Goal: Task Accomplishment & Management: Manage account settings

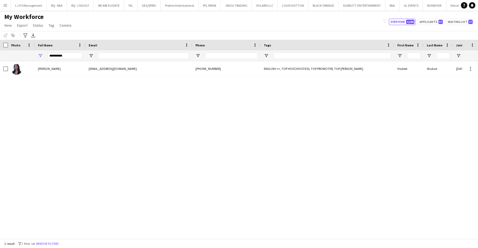
scroll to position [0, 114]
click at [227, 58] on input "Phone Filter Input" at bounding box center [231, 56] width 52 height 6
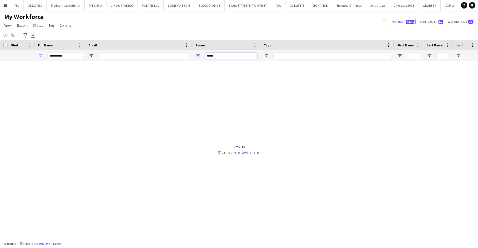
type input "*****"
click at [73, 53] on input "**********" at bounding box center [64, 56] width 35 height 6
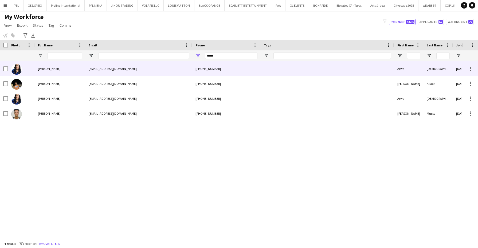
click at [77, 66] on div "[PERSON_NAME]" at bounding box center [60, 68] width 51 height 15
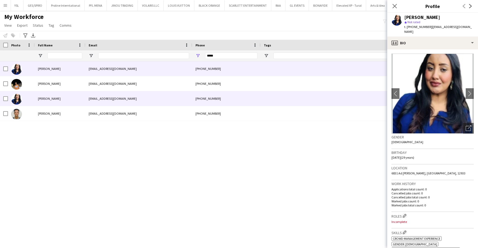
click at [346, 102] on div at bounding box center [326, 98] width 133 height 15
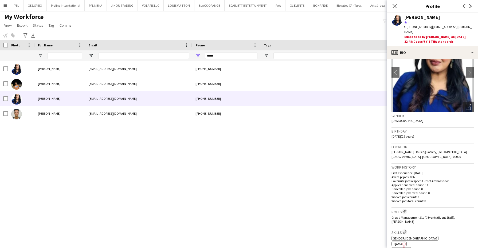
scroll to position [31, 0]
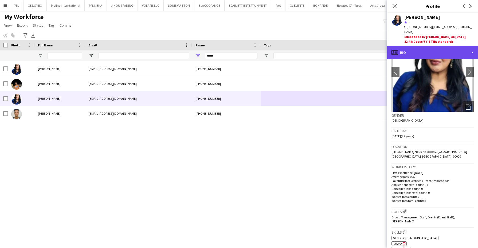
click at [461, 46] on div "profile Bio" at bounding box center [432, 52] width 91 height 13
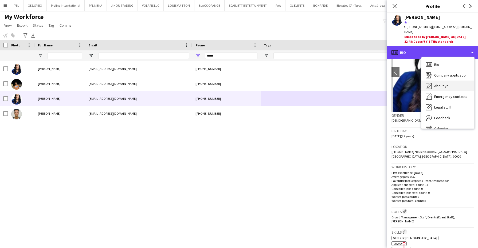
scroll to position [7, 0]
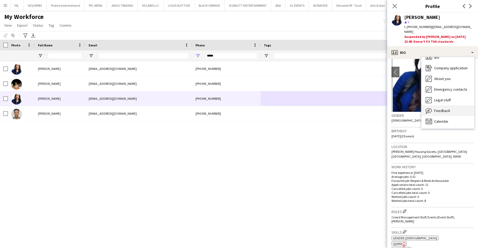
click at [459, 105] on div "Feedback Feedback" at bounding box center [447, 110] width 53 height 11
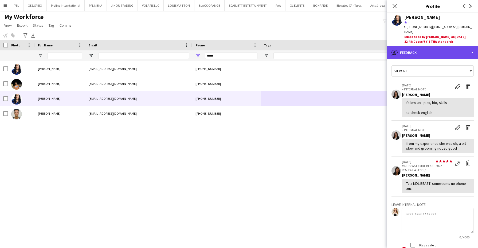
click at [432, 46] on div "bubble-pencil Feedback" at bounding box center [432, 52] width 91 height 13
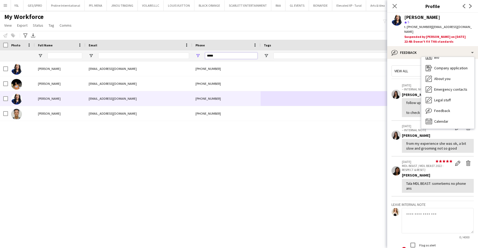
click at [255, 55] on input "*****" at bounding box center [231, 56] width 52 height 6
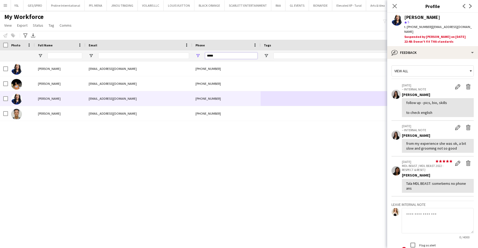
type input "*"
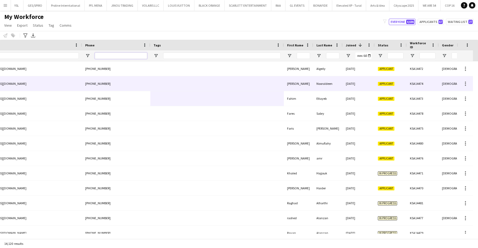
scroll to position [0, 0]
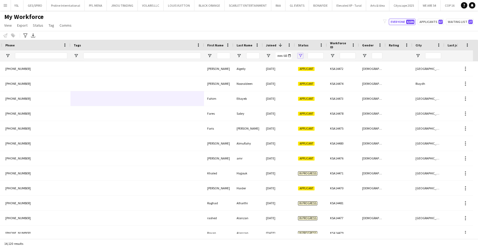
click at [300, 55] on span "Open Filter Menu" at bounding box center [300, 55] width 5 height 5
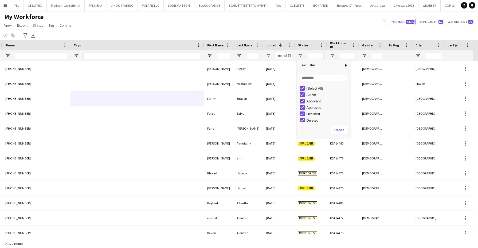
click at [312, 89] on div "(Select All)" at bounding box center [327, 88] width 42 height 4
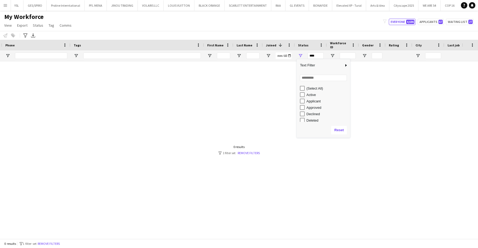
click at [312, 95] on div "Active" at bounding box center [327, 95] width 42 height 4
type input "**********"
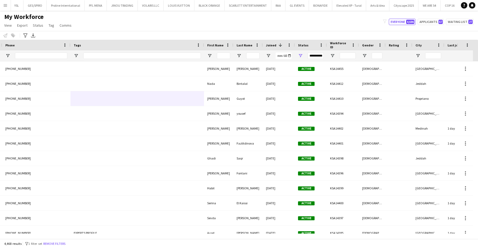
scroll to position [0, 120]
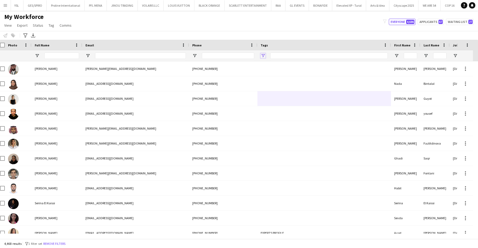
click at [261, 53] on span "Open Filter Menu" at bounding box center [262, 55] width 5 height 5
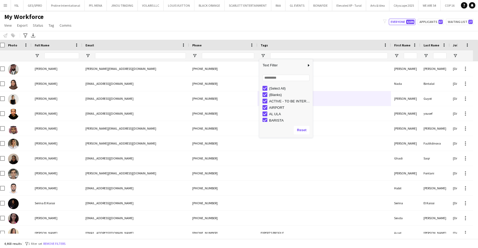
click at [279, 89] on div "(Select All)" at bounding box center [290, 88] width 42 height 4
type input "***"
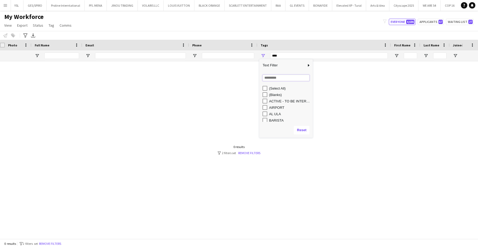
click at [291, 77] on input "Search filter values" at bounding box center [285, 78] width 47 height 6
type input "***"
click at [285, 108] on div "TOP PROMOTER" at bounding box center [290, 108] width 42 height 4
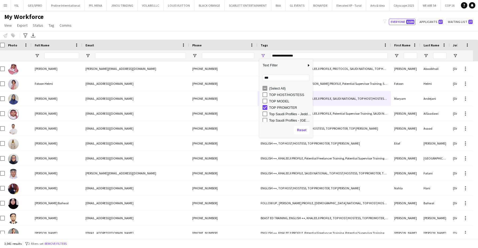
click at [281, 96] on div "TOP HOST/HOSTESS" at bounding box center [290, 95] width 42 height 4
type input "**********"
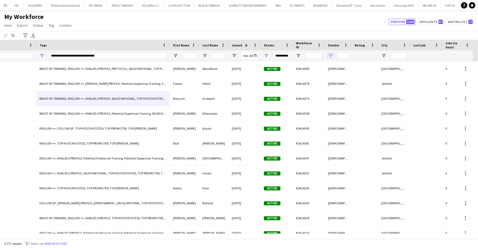
click at [329, 56] on span "Open Filter Menu" at bounding box center [330, 55] width 5 height 5
click at [341, 88] on div "(Select All)" at bounding box center [357, 88] width 42 height 4
type input "***"
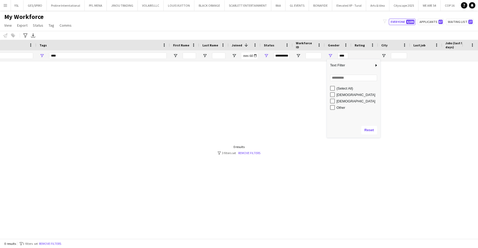
click at [343, 93] on div "[DEMOGRAPHIC_DATA]" at bounding box center [357, 95] width 42 height 4
type input "**********"
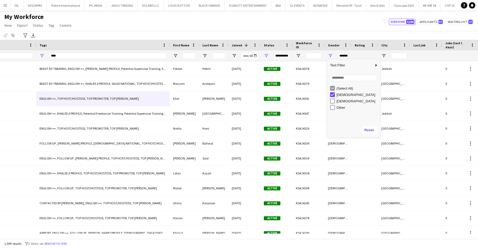
type input "**********"
click at [384, 53] on div at bounding box center [394, 55] width 32 height 11
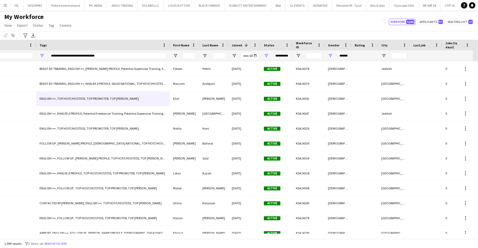
click at [384, 59] on div at bounding box center [394, 55] width 32 height 11
click at [384, 56] on span "Open Filter Menu" at bounding box center [383, 55] width 5 height 5
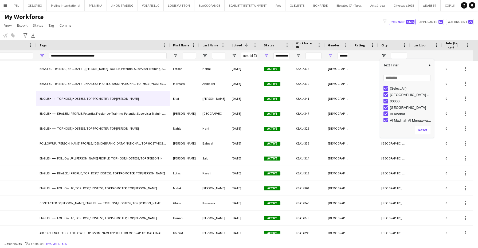
click at [397, 89] on div "(Select All)" at bounding box center [411, 88] width 42 height 4
type input "***"
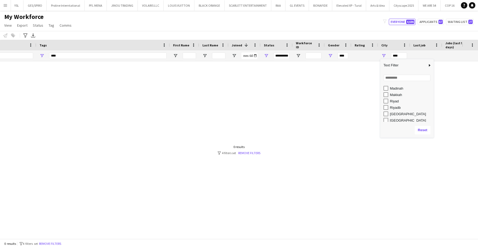
click at [394, 102] on div "Riyad" at bounding box center [411, 101] width 42 height 4
type input "*********"
type input "**********"
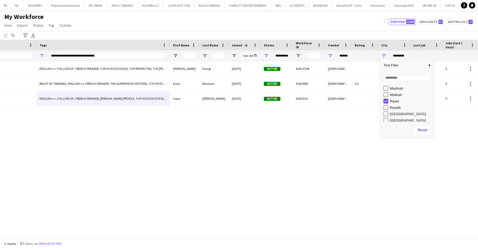
click at [395, 108] on div "Riyadb" at bounding box center [411, 108] width 42 height 4
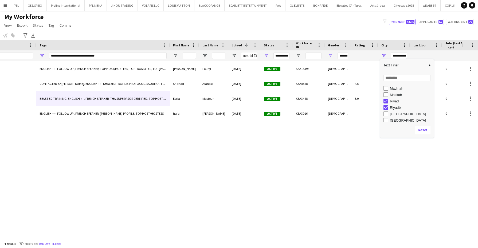
click at [396, 113] on div "[GEOGRAPHIC_DATA]" at bounding box center [411, 114] width 42 height 4
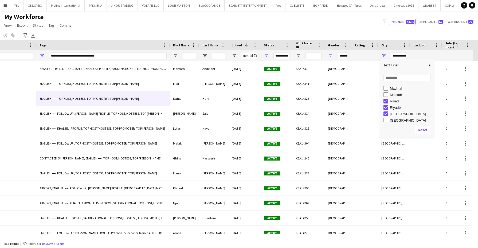
click at [396, 119] on div "[GEOGRAPHIC_DATA]" at bounding box center [411, 120] width 42 height 4
click at [399, 100] on div "[GEOGRAPHIC_DATA] , [GEOGRAPHIC_DATA]" at bounding box center [411, 100] width 42 height 4
click at [395, 85] on div "[GEOGRAPHIC_DATA], [GEOGRAPHIC_DATA]" at bounding box center [411, 87] width 42 height 4
click at [395, 95] on div "Riyhad" at bounding box center [411, 95] width 42 height 4
type input "**********"
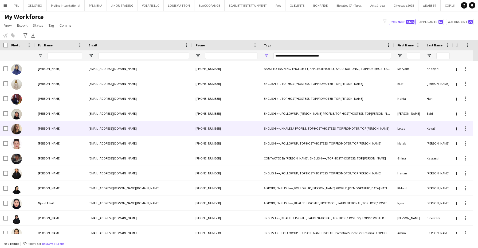
click at [50, 132] on div "[PERSON_NAME]" at bounding box center [60, 128] width 51 height 15
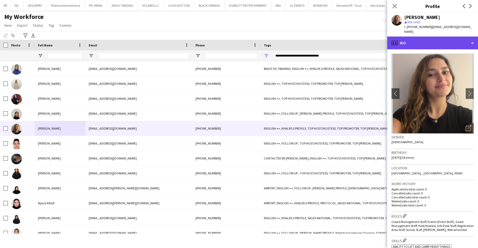
click at [444, 40] on div "profile Bio" at bounding box center [432, 43] width 91 height 13
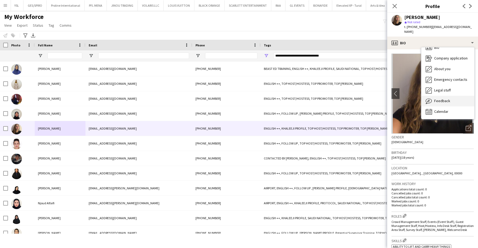
click at [449, 96] on div "Feedback Feedback" at bounding box center [447, 101] width 53 height 11
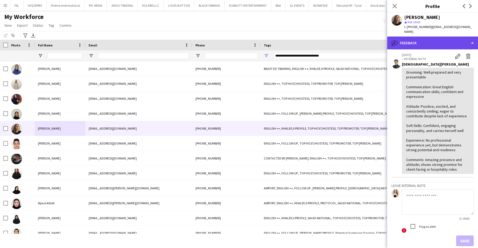
click at [453, 39] on div "bubble-pencil Feedback" at bounding box center [432, 43] width 91 height 13
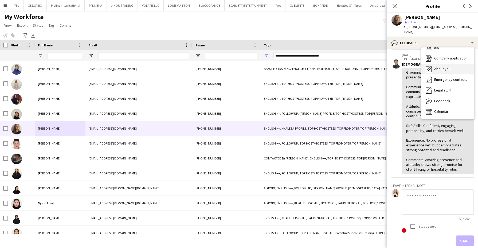
click at [448, 66] on span "About you" at bounding box center [442, 68] width 16 height 5
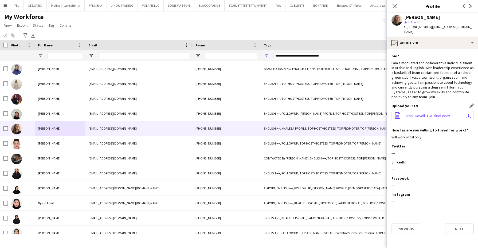
click at [440, 114] on span "Lotas_Kayali_CV_final.docx" at bounding box center [426, 116] width 46 height 4
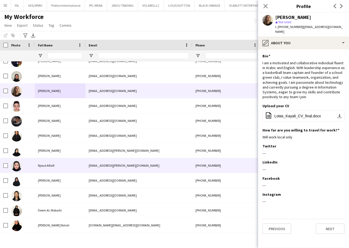
scroll to position [38, 0]
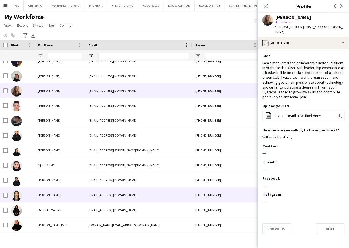
click at [75, 190] on div "[PERSON_NAME]" at bounding box center [60, 195] width 51 height 15
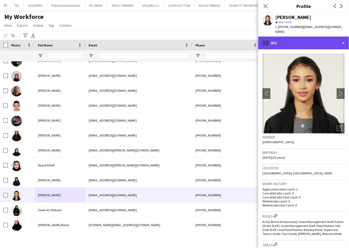
click at [301, 39] on div "profile Bio" at bounding box center [303, 43] width 91 height 13
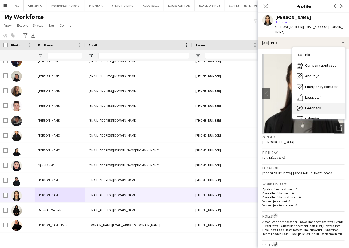
click at [320, 103] on div "Feedback Feedback" at bounding box center [318, 108] width 53 height 11
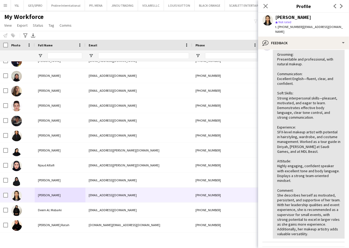
scroll to position [39, 0]
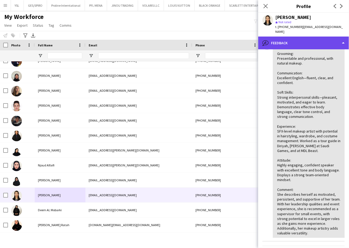
click at [318, 37] on div "bubble-pencil Feedback" at bounding box center [303, 43] width 91 height 13
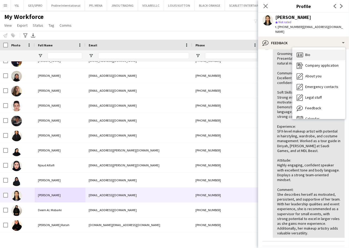
click at [321, 50] on div "Bio Bio" at bounding box center [318, 55] width 53 height 11
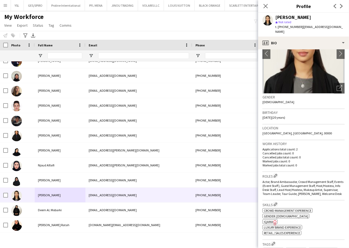
scroll to position [0, 0]
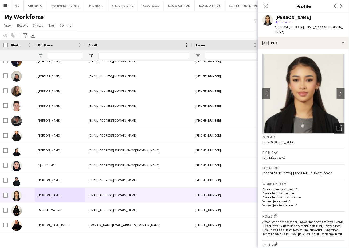
click at [334, 123] on div "Open photos pop-in" at bounding box center [339, 128] width 11 height 11
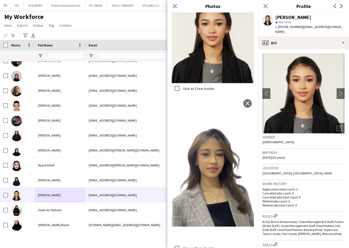
scroll to position [225, 0]
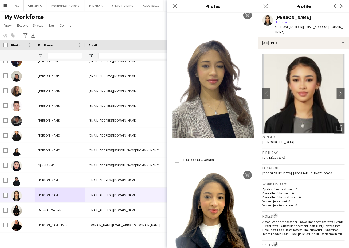
click at [288, 27] on span "t. [PHONE_NUMBER]" at bounding box center [289, 27] width 28 height 4
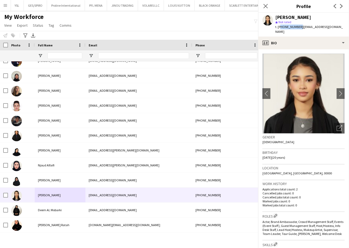
click at [288, 27] on span "t. [PHONE_NUMBER]" at bounding box center [289, 27] width 28 height 4
copy span "966537674297"
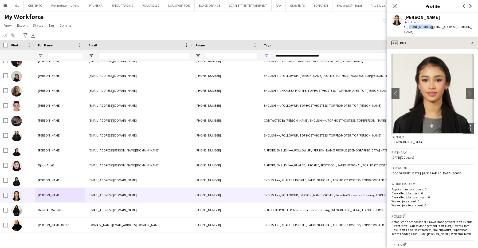
copy span "966537674297"
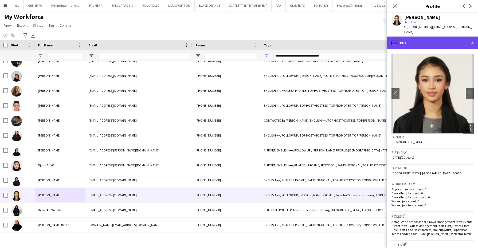
click at [449, 39] on div "profile Bio" at bounding box center [432, 43] width 91 height 13
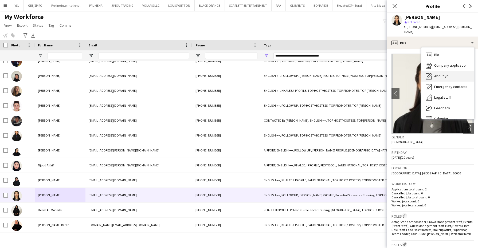
click at [450, 71] on div "About you About you" at bounding box center [447, 76] width 53 height 11
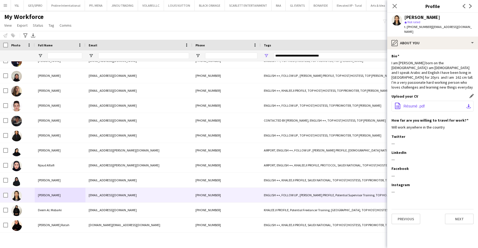
click at [419, 104] on span "Résumé .pdf" at bounding box center [413, 106] width 21 height 4
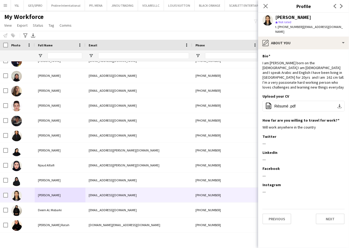
click at [288, 27] on span "t. [PHONE_NUMBER]" at bounding box center [289, 27] width 28 height 4
copy span "966537674297"
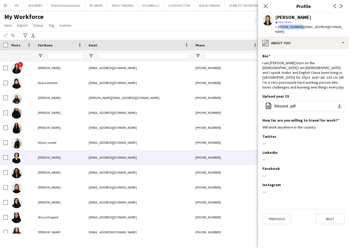
scroll to position [275, 0]
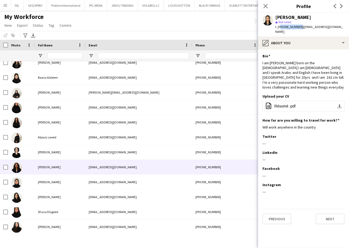
click at [75, 164] on div "[PERSON_NAME]" at bounding box center [60, 167] width 51 height 15
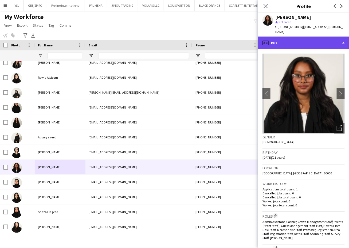
click at [307, 38] on div "profile Bio" at bounding box center [303, 43] width 91 height 13
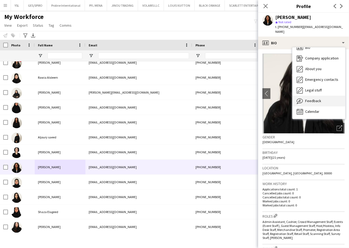
click at [323, 96] on div "Feedback Feedback" at bounding box center [318, 101] width 53 height 11
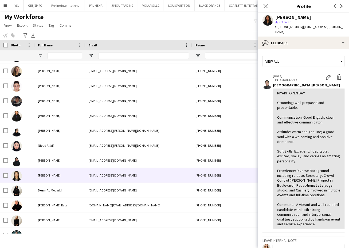
click at [99, 173] on div "[EMAIL_ADDRESS][DOMAIN_NAME]" at bounding box center [138, 175] width 107 height 15
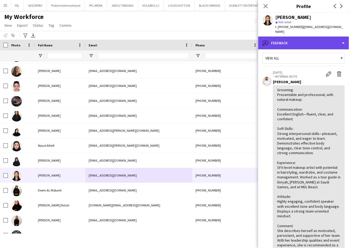
click at [315, 39] on div "bubble-pencil Feedback" at bounding box center [303, 43] width 91 height 13
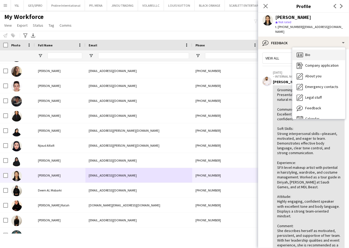
click at [318, 51] on div "Bio Bio" at bounding box center [318, 55] width 53 height 11
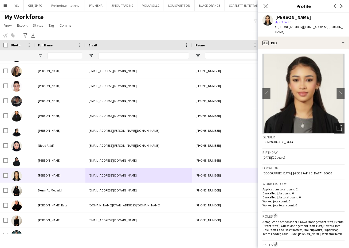
click at [336, 125] on icon "Open photos pop-in" at bounding box center [339, 128] width 6 height 6
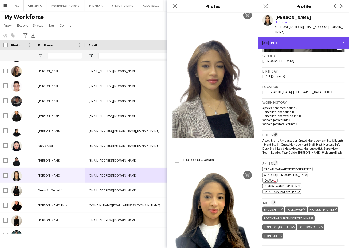
click at [320, 37] on div "profile Bio" at bounding box center [303, 43] width 91 height 13
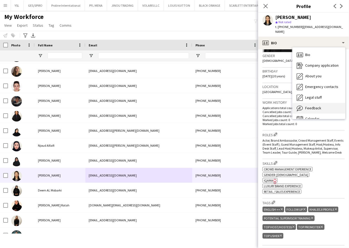
click at [317, 103] on div "Feedback Feedback" at bounding box center [318, 108] width 53 height 11
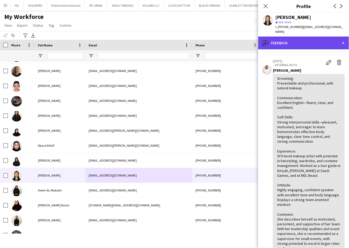
click at [318, 37] on div "bubble-pencil Feedback" at bounding box center [303, 43] width 91 height 13
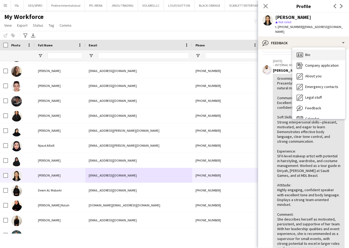
click at [318, 50] on div "Bio Bio" at bounding box center [318, 55] width 53 height 11
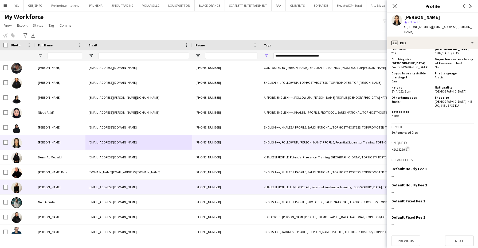
scroll to position [142, 0]
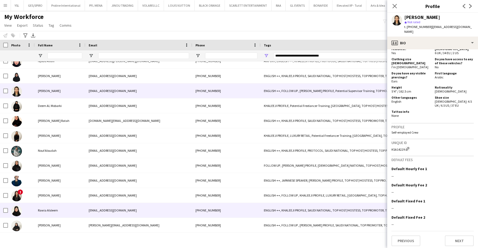
click at [118, 204] on div "[EMAIL_ADDRESS][DOMAIN_NAME]" at bounding box center [138, 210] width 107 height 15
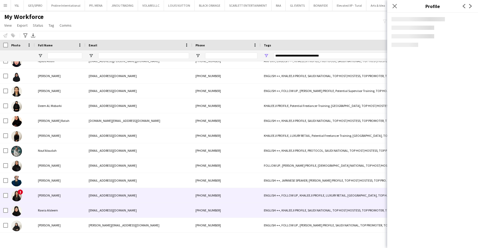
click at [132, 191] on div "[EMAIL_ADDRESS][DOMAIN_NAME]" at bounding box center [138, 195] width 107 height 15
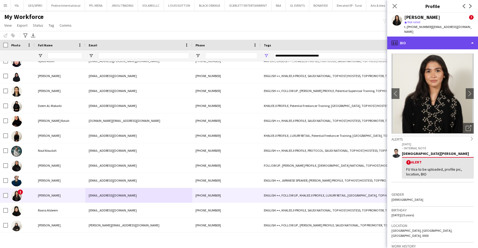
click at [453, 37] on div "profile Bio" at bounding box center [432, 43] width 91 height 13
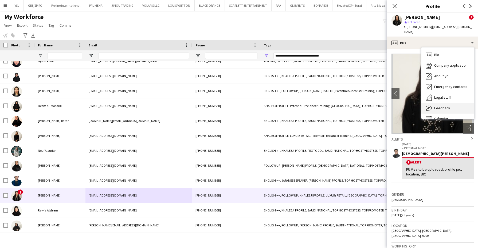
click at [447, 106] on span "Feedback" at bounding box center [442, 108] width 16 height 5
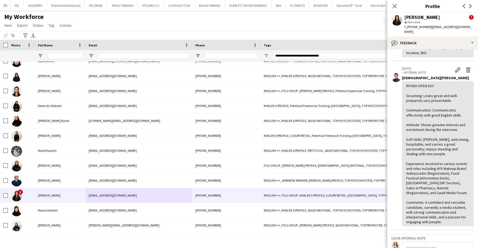
scroll to position [53, 0]
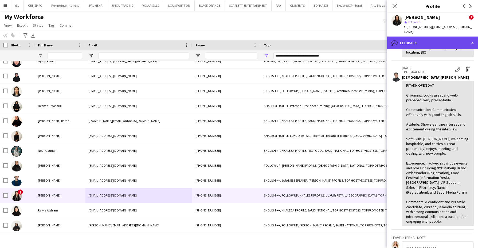
click at [436, 39] on div "bubble-pencil Feedback" at bounding box center [432, 43] width 91 height 13
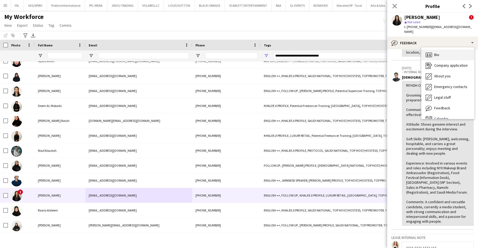
click at [440, 50] on div "Bio Bio" at bounding box center [447, 55] width 53 height 11
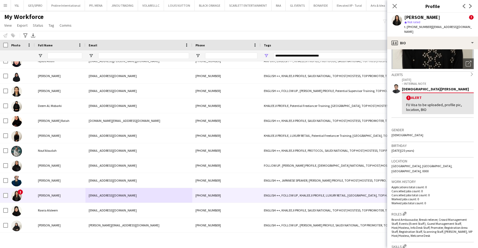
scroll to position [64, 0]
click at [463, 64] on div "Open photos pop-in" at bounding box center [468, 64] width 11 height 11
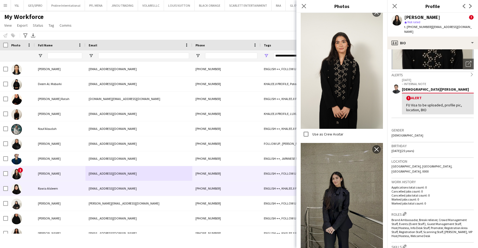
scroll to position [166, 0]
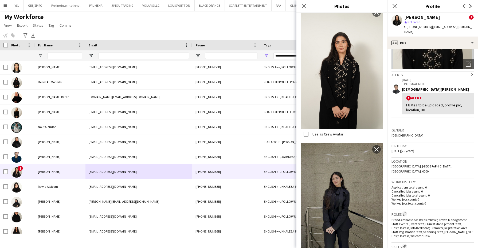
click at [419, 26] on span "t. [PHONE_NUMBER]" at bounding box center [418, 27] width 28 height 4
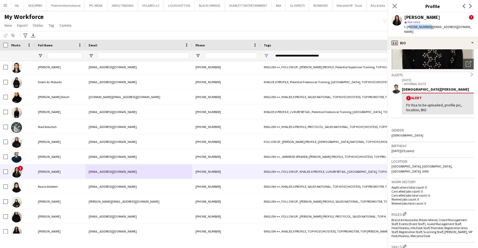
click at [419, 26] on span "t. [PHONE_NUMBER]" at bounding box center [418, 27] width 28 height 4
copy span "966557036961"
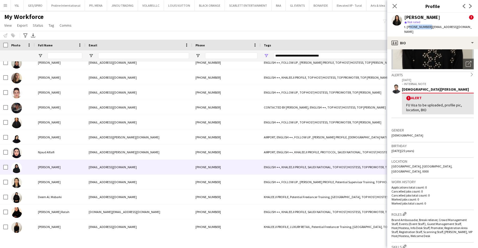
scroll to position [58, 0]
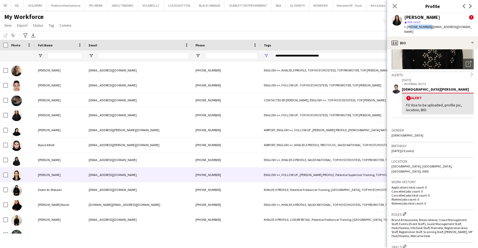
click at [141, 172] on div "[EMAIL_ADDRESS][DOMAIN_NAME]" at bounding box center [138, 175] width 107 height 15
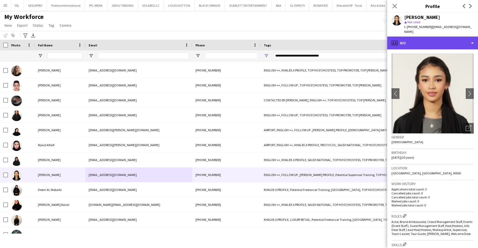
click at [436, 40] on div "profile Bio" at bounding box center [432, 43] width 91 height 13
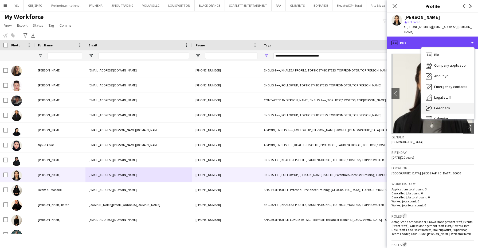
scroll to position [7, 0]
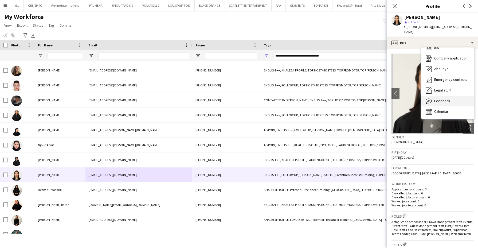
click at [463, 96] on div "Feedback Feedback" at bounding box center [447, 101] width 53 height 11
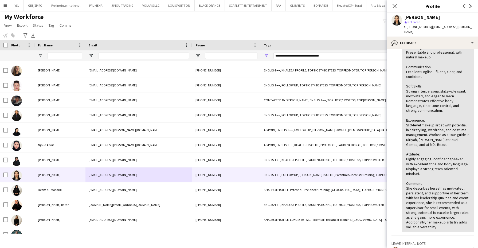
scroll to position [0, 0]
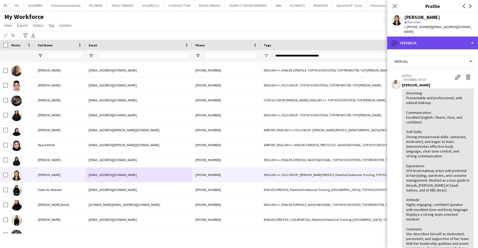
click at [442, 38] on div "bubble-pencil Feedback" at bounding box center [432, 43] width 91 height 13
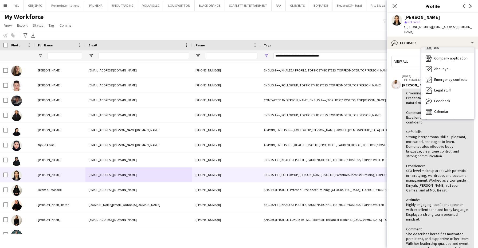
click at [444, 45] on div "Bio Bio" at bounding box center [447, 47] width 53 height 11
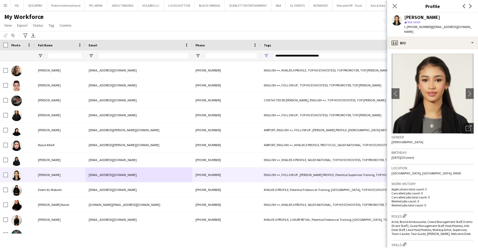
click at [465, 125] on icon "Open photos pop-in" at bounding box center [468, 128] width 6 height 6
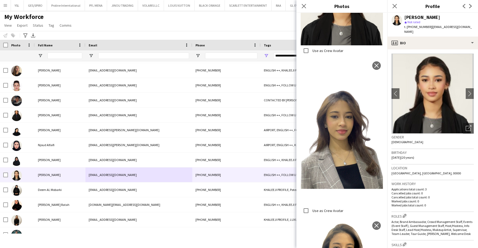
scroll to position [174, 0]
click at [420, 29] on span "t. [PHONE_NUMBER]" at bounding box center [418, 27] width 28 height 4
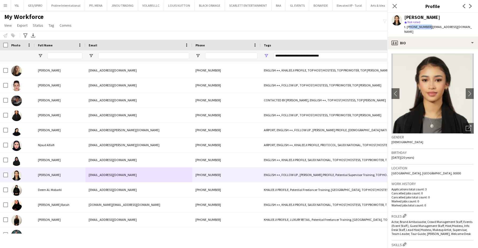
click at [420, 29] on span "t. [PHONE_NUMBER]" at bounding box center [418, 27] width 28 height 4
copy span "966537674297"
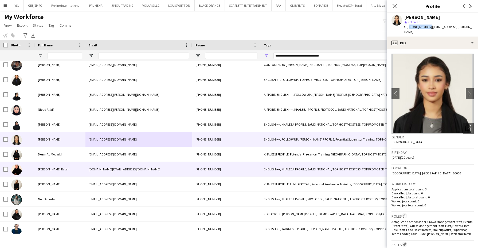
scroll to position [97, 0]
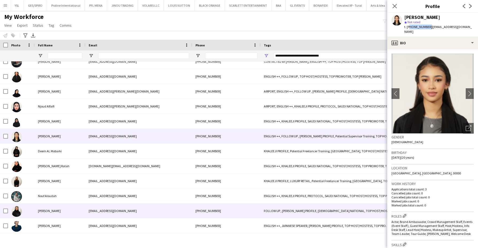
click at [111, 209] on div "[EMAIL_ADDRESS][DOMAIN_NAME]" at bounding box center [138, 211] width 107 height 15
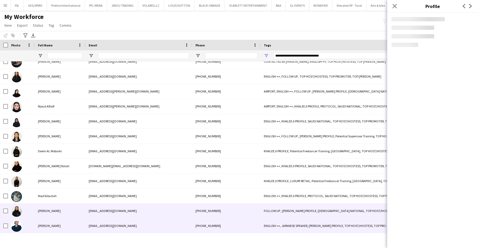
click at [116, 222] on div "[EMAIL_ADDRESS][DOMAIN_NAME]" at bounding box center [138, 226] width 107 height 15
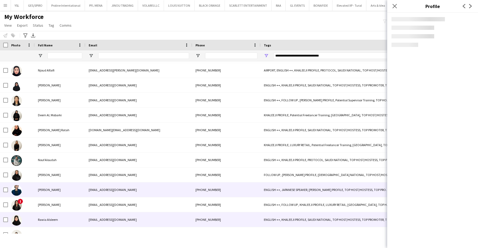
scroll to position [155, 0]
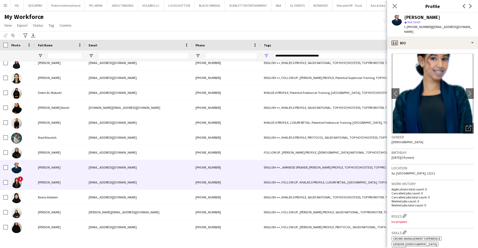
click at [113, 185] on div "[EMAIL_ADDRESS][DOMAIN_NAME]" at bounding box center [138, 182] width 107 height 15
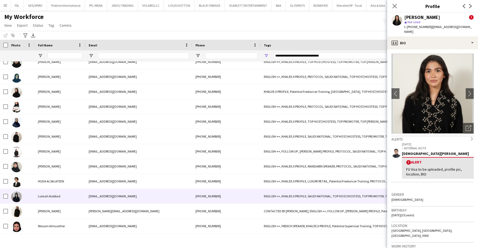
scroll to position [621, 0]
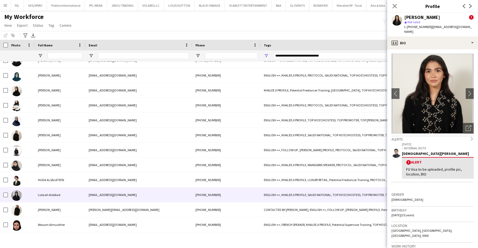
click at [97, 191] on div "[EMAIL_ADDRESS][DOMAIN_NAME]" at bounding box center [138, 195] width 107 height 15
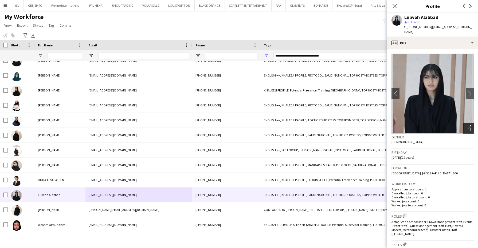
click at [465, 125] on icon "Open photos pop-in" at bounding box center [468, 128] width 6 height 6
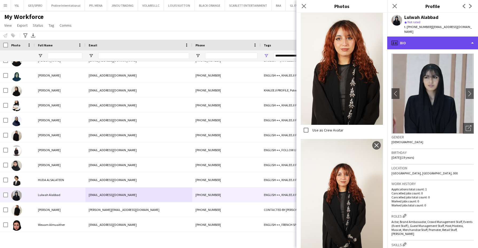
click at [452, 37] on div "profile Bio" at bounding box center [432, 43] width 91 height 13
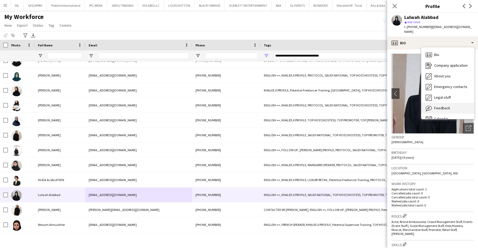
click at [427, 107] on div "Feedback Feedback" at bounding box center [447, 108] width 53 height 11
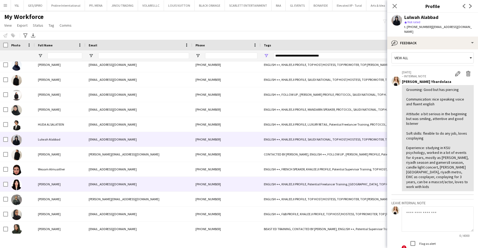
click at [97, 179] on div "[EMAIL_ADDRESS][DOMAIN_NAME]" at bounding box center [138, 184] width 107 height 15
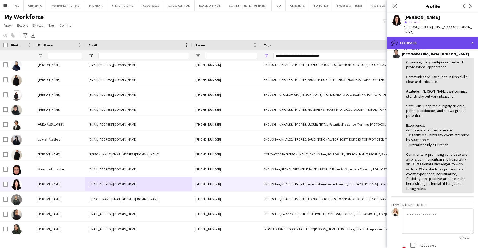
click at [467, 47] on div "bubble-pencil Feedback" at bounding box center [432, 43] width 91 height 13
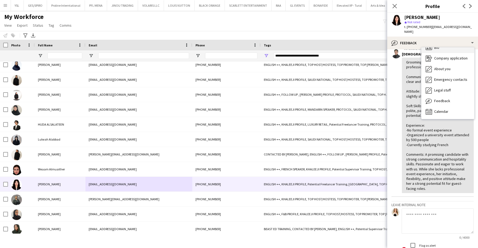
click at [451, 51] on div "Bio Bio" at bounding box center [447, 47] width 53 height 11
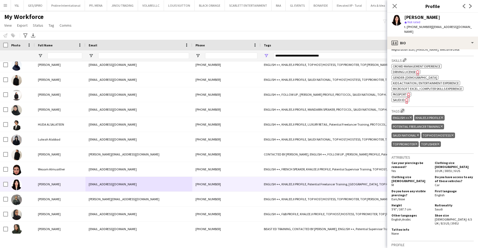
click at [404, 110] on app-icon "Edit crew company tags" at bounding box center [402, 111] width 4 height 4
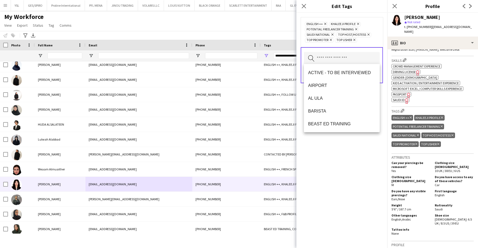
click at [352, 53] on input "text" at bounding box center [342, 58] width 76 height 13
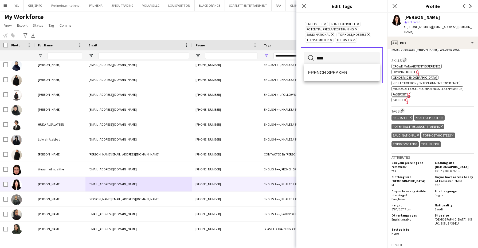
type input "****"
click at [352, 64] on div "FRENCH SPEAKER" at bounding box center [342, 72] width 76 height 17
click at [353, 66] on div "FRENCH SPEAKER" at bounding box center [342, 72] width 76 height 17
click at [354, 69] on mat-option "FRENCH SPEAKER" at bounding box center [342, 72] width 76 height 13
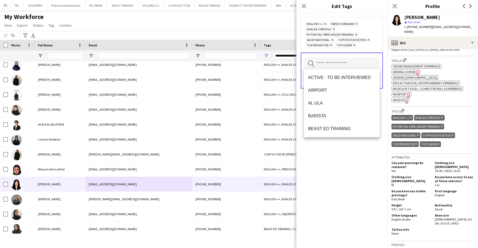
click at [340, 160] on div "ENGLISH ++ Remove FRENCH SPEAKER Remove KHALEEJI PROFILE Remove Potential Freel…" at bounding box center [341, 130] width 91 height 235
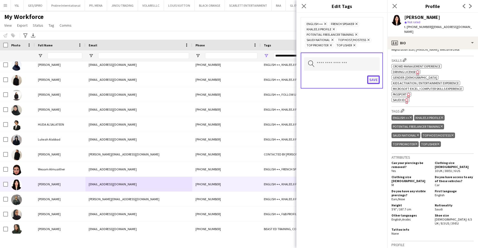
click at [378, 80] on button "Save" at bounding box center [373, 80] width 13 height 9
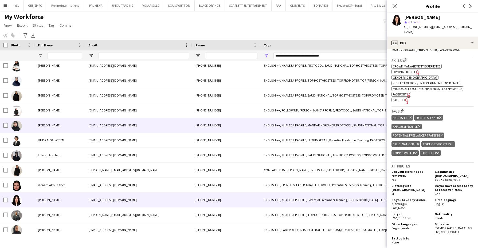
click at [110, 122] on div "[EMAIL_ADDRESS][DOMAIN_NAME]" at bounding box center [138, 125] width 107 height 15
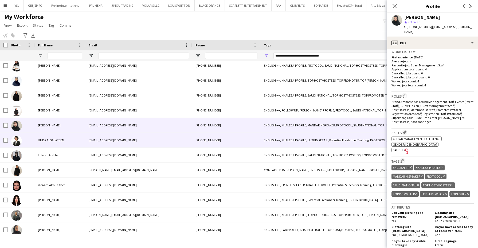
click at [196, 144] on div "[PHONE_NUMBER]" at bounding box center [226, 140] width 68 height 15
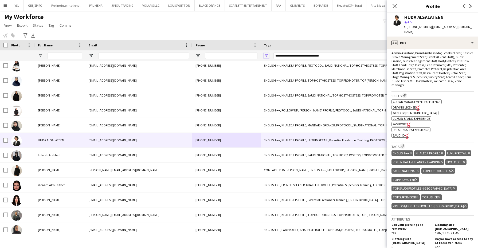
click at [265, 55] on span "Open Filter Menu" at bounding box center [266, 55] width 5 height 5
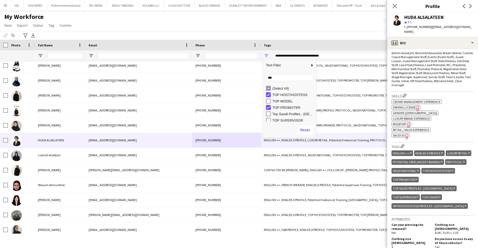
click at [280, 90] on div "(Select All)" at bounding box center [293, 88] width 42 height 4
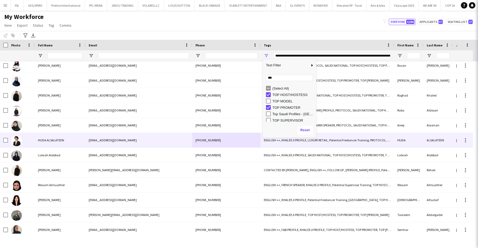
click at [280, 90] on div "(Select All)" at bounding box center [293, 88] width 42 height 4
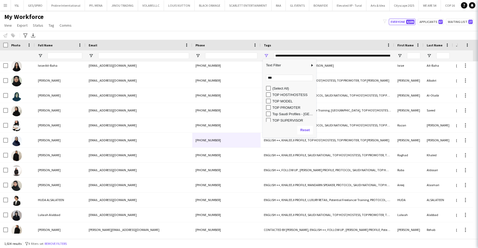
type input "***"
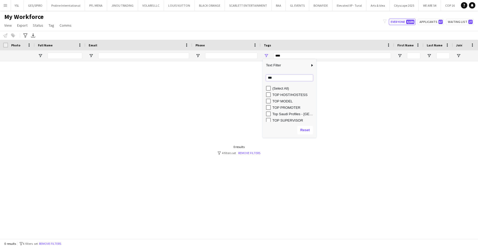
click at [282, 76] on input "***" at bounding box center [289, 78] width 47 height 6
click at [282, 113] on div "PROTOCOL" at bounding box center [293, 113] width 42 height 4
type input "**********"
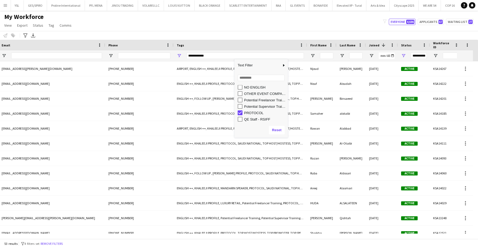
scroll to position [0, 92]
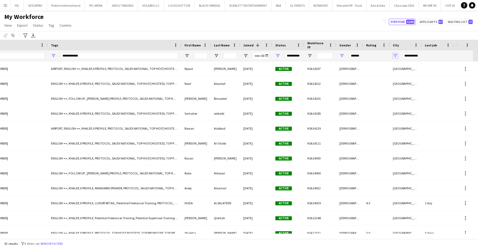
click at [395, 53] on span "Open Filter Menu" at bounding box center [394, 55] width 5 height 5
click at [403, 90] on div "(Select All)" at bounding box center [419, 88] width 50 height 6
click at [342, 54] on span "Open Filter Menu" at bounding box center [341, 55] width 5 height 5
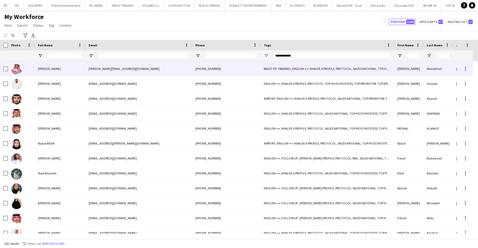
click at [95, 69] on div "[PERSON_NAME][EMAIL_ADDRESS][DOMAIN_NAME]" at bounding box center [138, 68] width 107 height 15
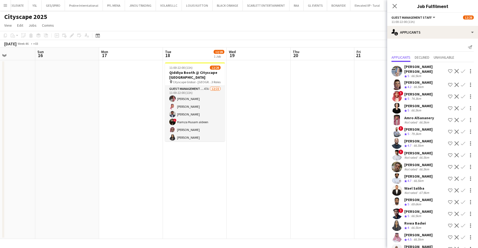
scroll to position [0, 143]
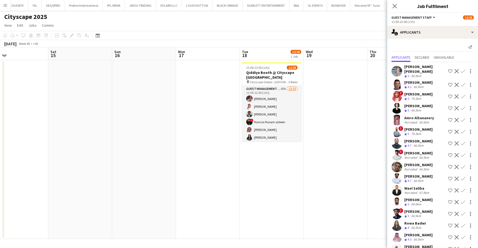
click at [269, 125] on app-card-role "Guest Management Staff 47A 12/22 11:00-22:00 (11h) Ahmad Aldawsri Ahmed Saad Ab…" at bounding box center [272, 176] width 60 height 181
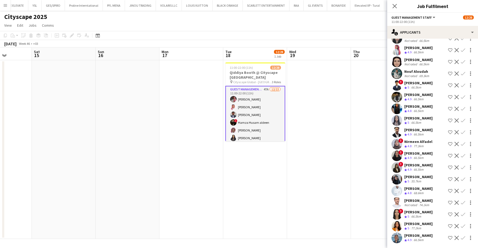
scroll to position [0, 162]
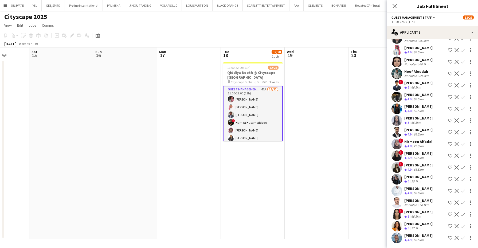
click at [418, 224] on div "Sara Ather" at bounding box center [418, 223] width 28 height 5
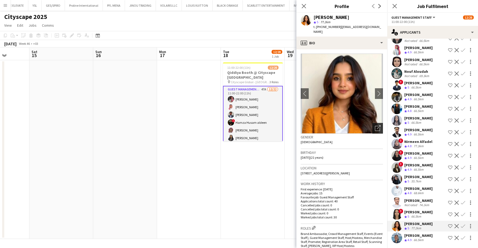
click at [375, 124] on div "Open photos pop-in" at bounding box center [377, 128] width 11 height 11
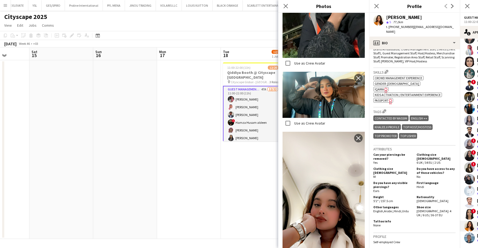
scroll to position [211, 0]
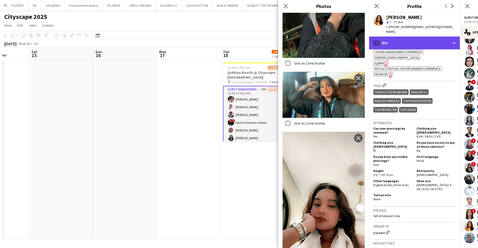
click at [434, 37] on div "profile Bio" at bounding box center [414, 43] width 91 height 13
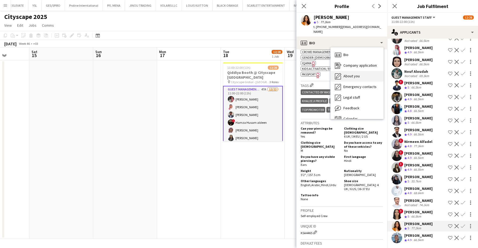
click at [356, 74] on span "About you" at bounding box center [351, 76] width 16 height 5
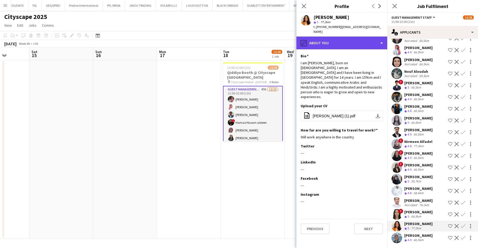
click at [373, 37] on div "pencil4 About you" at bounding box center [341, 43] width 91 height 13
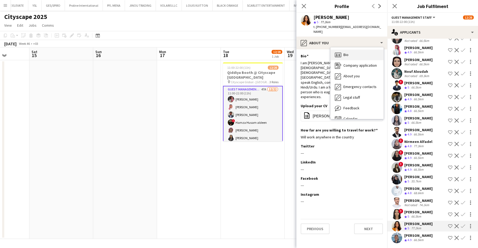
click at [361, 50] on div "Bio Bio" at bounding box center [356, 55] width 53 height 11
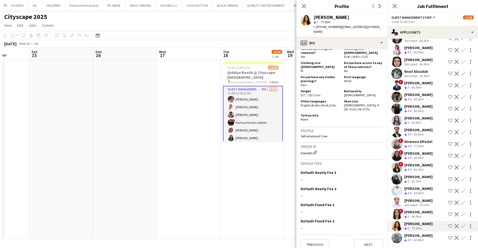
scroll to position [0, 0]
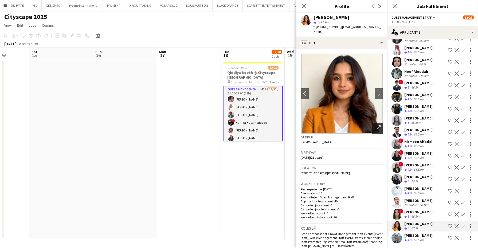
click at [372, 127] on div "Open photos pop-in" at bounding box center [377, 128] width 11 height 11
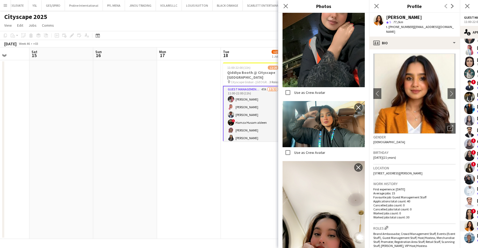
scroll to position [434, 0]
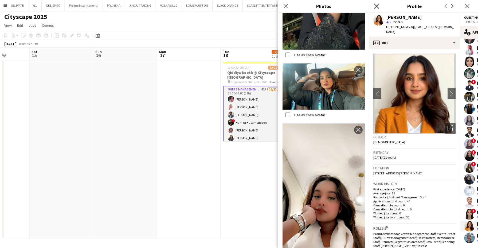
click at [377, 4] on icon "Close pop-in" at bounding box center [376, 5] width 5 height 5
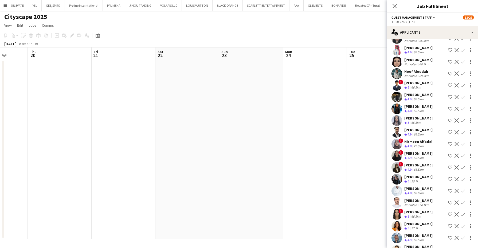
scroll to position [388, 0]
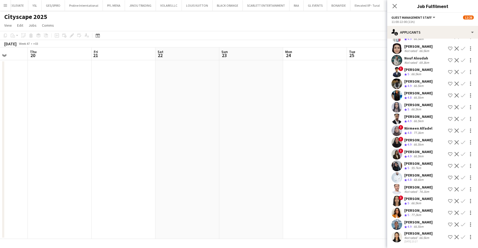
click at [448, 239] on app-icon "Shortlist crew" at bounding box center [450, 237] width 4 height 4
click at [372, 180] on app-date-cell at bounding box center [379, 149] width 64 height 179
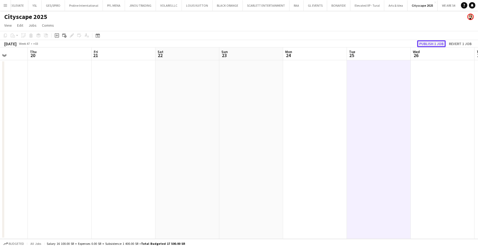
click at [440, 43] on button "Publish 1 job" at bounding box center [431, 43] width 29 height 7
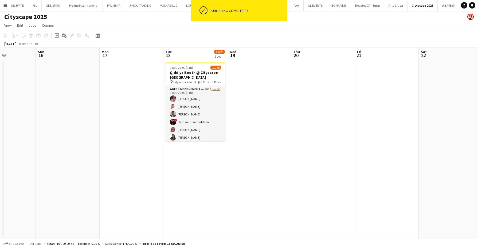
scroll to position [0, 154]
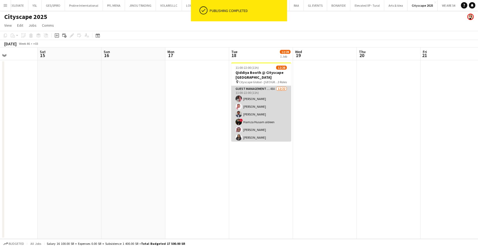
click at [259, 111] on app-card-role "Guest Management Staff 48A 12/22 11:00-22:00 (11h) Ahmad Aldawsri Ahmed Saad Ab…" at bounding box center [261, 176] width 60 height 181
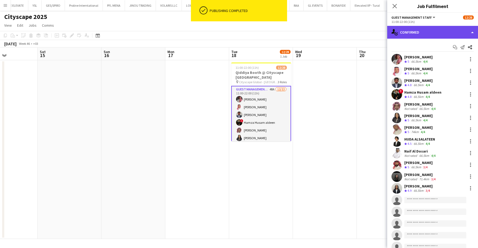
click at [454, 34] on div "single-neutral-actions-check-2 Confirmed" at bounding box center [432, 32] width 91 height 13
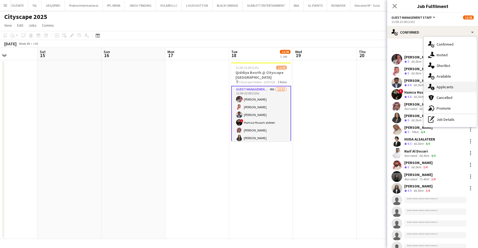
click at [458, 88] on div "single-neutral-actions-information Applicants" at bounding box center [449, 87] width 53 height 11
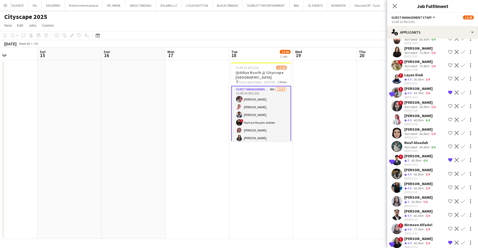
scroll to position [478, 0]
